Goal: Check status: Check status

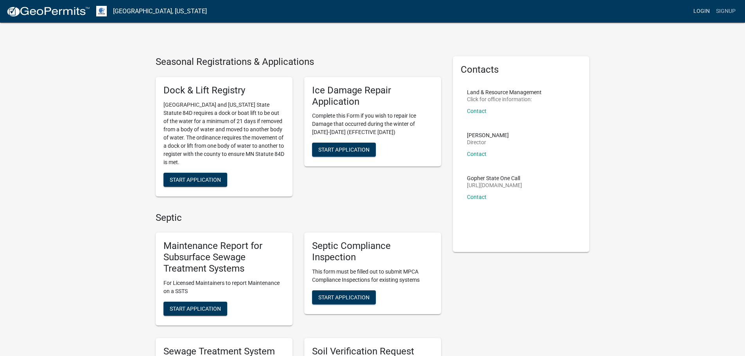
click at [704, 12] on link "Login" at bounding box center [701, 11] width 23 height 15
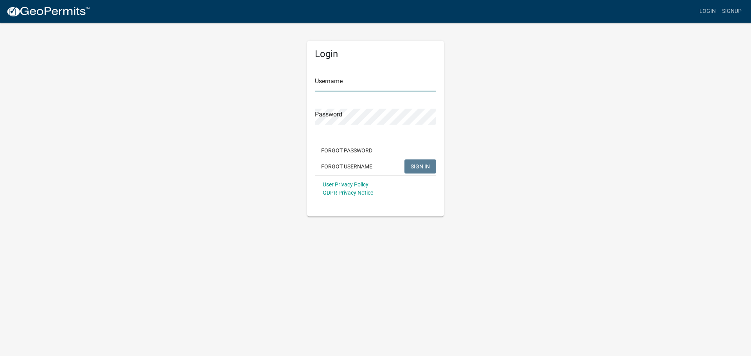
type input "JonHager"
click at [416, 168] on span "SIGN IN" at bounding box center [419, 166] width 19 height 6
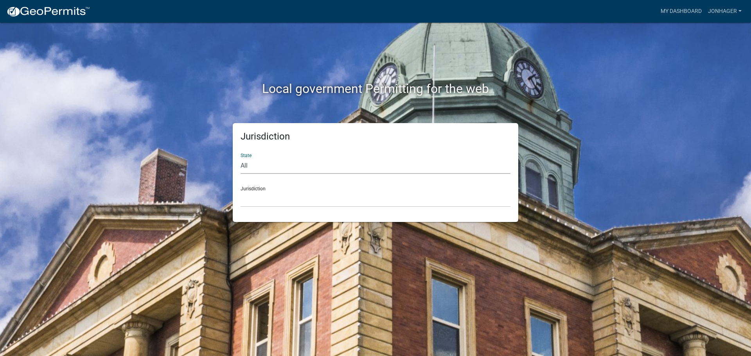
click at [324, 165] on select "All [US_STATE] [US_STATE] [US_STATE] [US_STATE] [US_STATE] [US_STATE] [US_STATE…" at bounding box center [375, 166] width 270 height 16
select select "[US_STATE]"
click at [240, 158] on select "All [US_STATE] [US_STATE] [US_STATE] [US_STATE] [US_STATE] [US_STATE] [US_STATE…" at bounding box center [375, 166] width 270 height 16
click at [672, 9] on link "My Dashboard" at bounding box center [680, 11] width 47 height 15
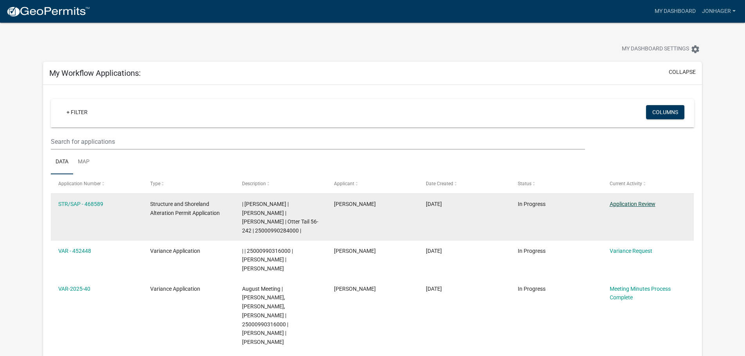
click at [631, 204] on link "Application Review" at bounding box center [632, 204] width 46 height 6
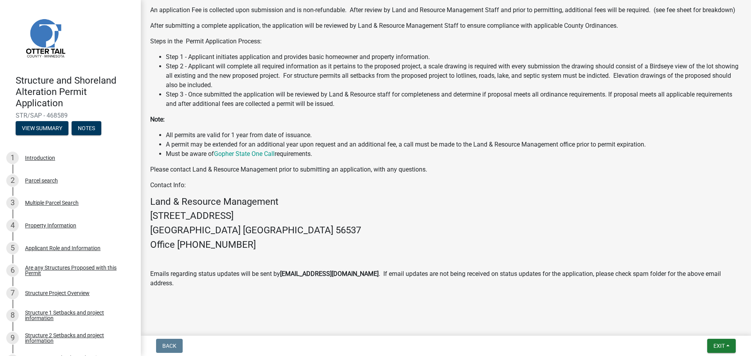
scroll to position [245, 0]
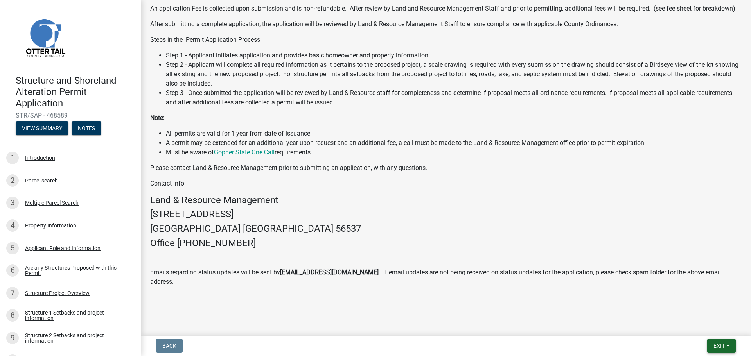
click at [721, 344] on span "Exit" at bounding box center [718, 346] width 11 height 6
click at [692, 326] on button "Save & Exit" at bounding box center [704, 325] width 63 height 19
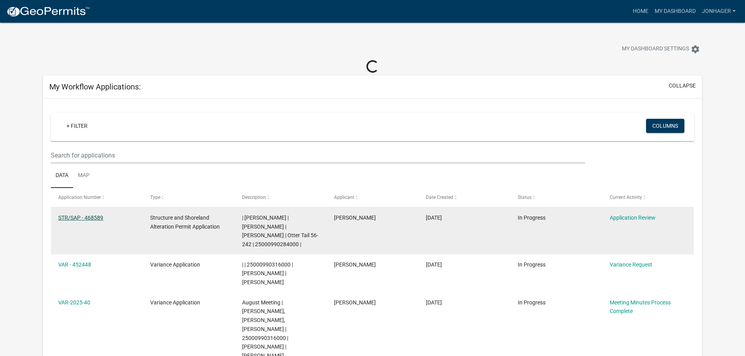
click at [80, 216] on link "STR/SAP - 468589" at bounding box center [80, 218] width 45 height 6
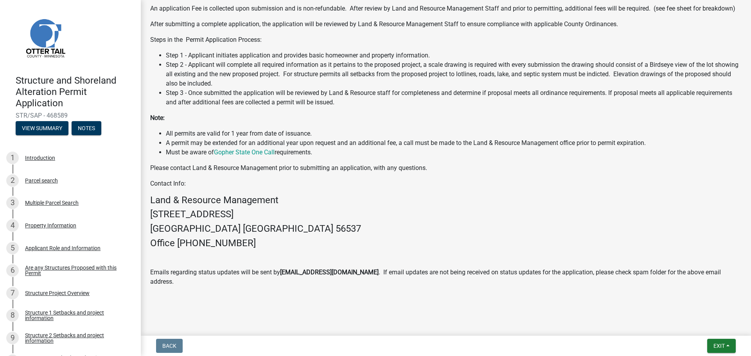
scroll to position [245, 0]
